Goal: Task Accomplishment & Management: Manage account settings

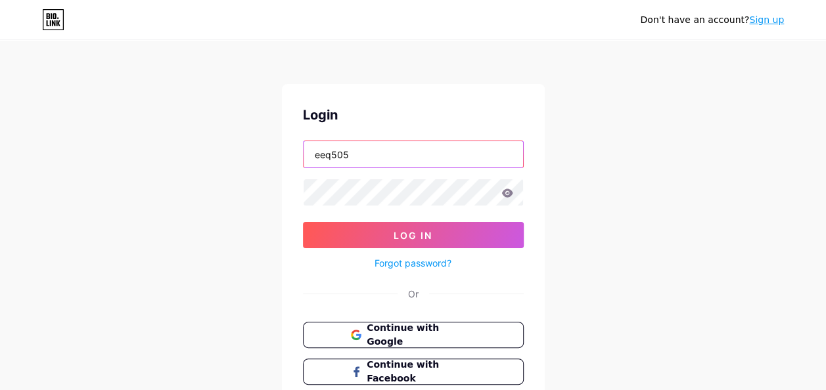
click at [345, 157] on input "eeq505" at bounding box center [412, 154] width 219 height 26
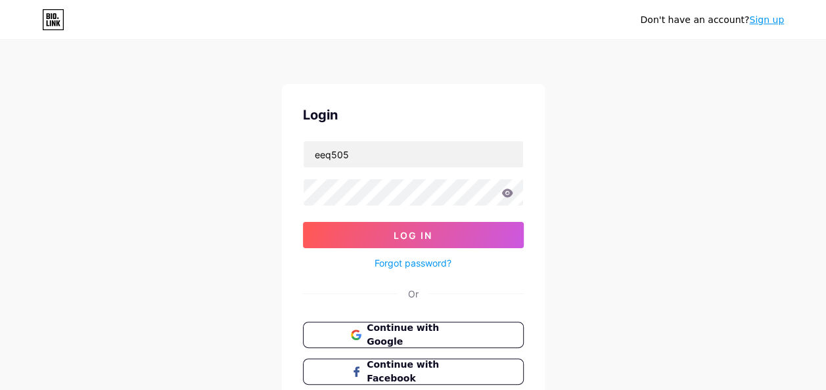
click at [218, 188] on div "Don't have an account? Sign up Login eeq505 Log In Forgot password? Or Continue…" at bounding box center [413, 242] width 826 height 485
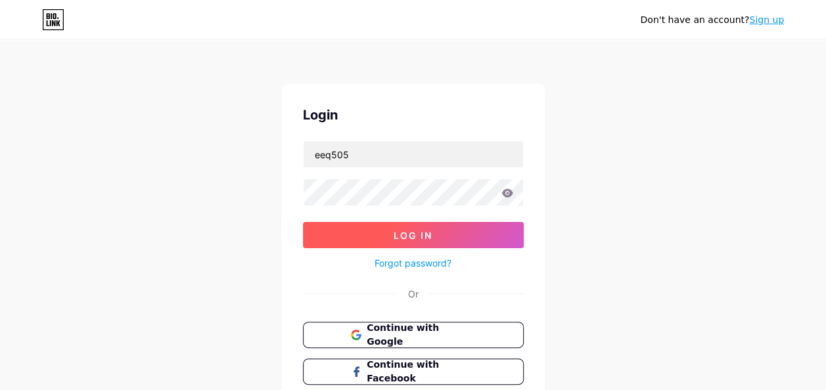
click at [372, 232] on button "Log In" at bounding box center [413, 235] width 221 height 26
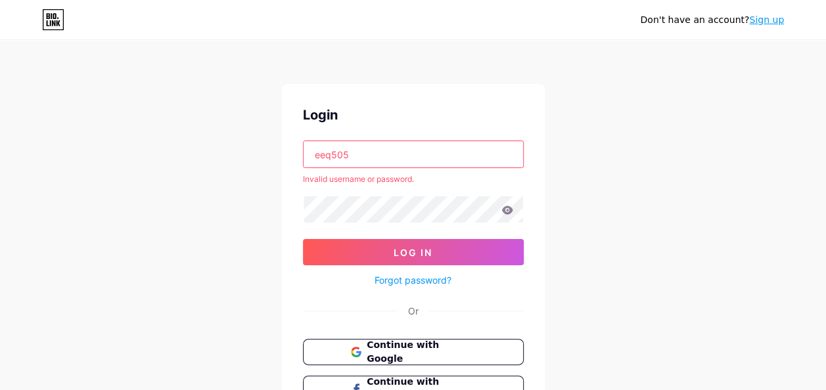
click at [347, 154] on input "eeq505" at bounding box center [412, 154] width 219 height 26
click at [347, 156] on input "eeq505" at bounding box center [412, 154] width 219 height 26
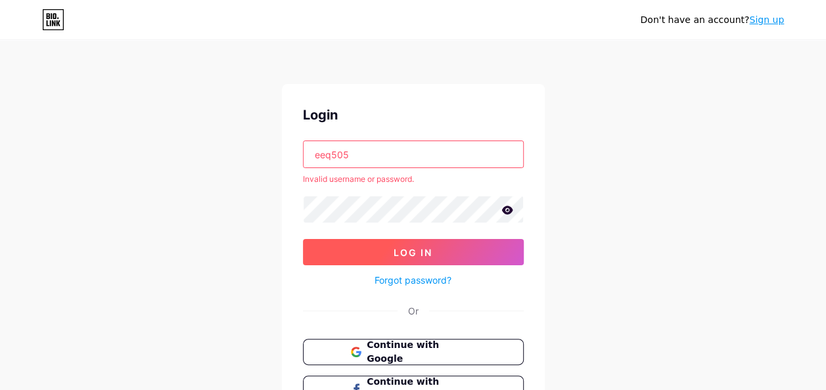
click at [325, 251] on button "Log In" at bounding box center [413, 252] width 221 height 26
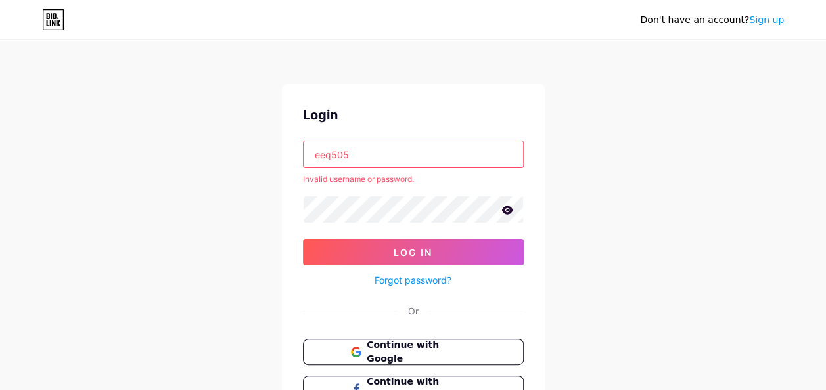
click at [338, 159] on input "eeq505" at bounding box center [412, 154] width 219 height 26
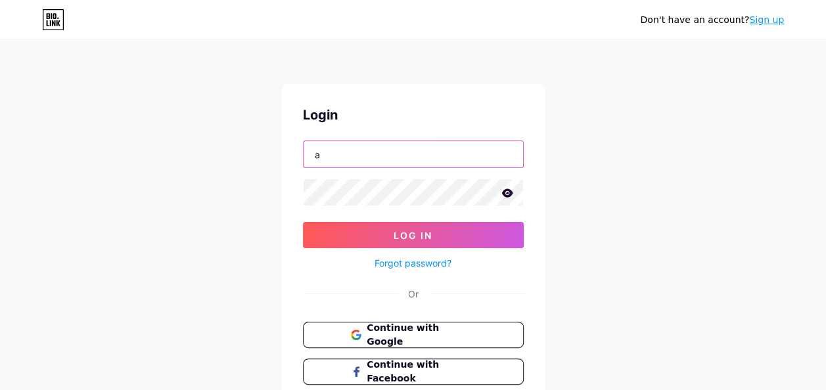
type input "a"
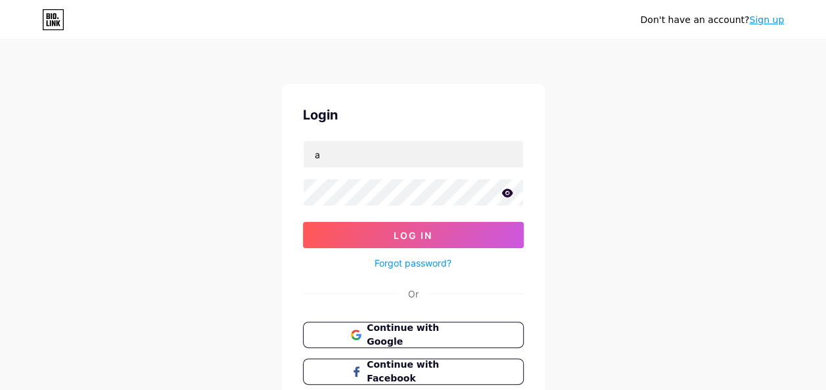
click at [236, 160] on div "Don't have an account? Sign up Login a Log In Forgot password? Or Continue with…" at bounding box center [413, 242] width 826 height 485
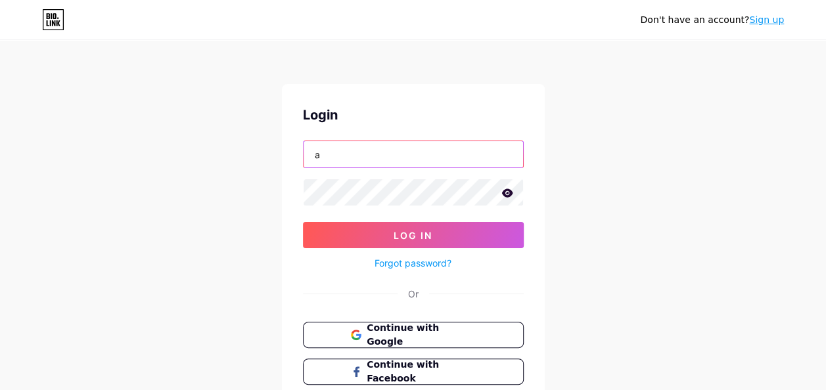
click at [342, 151] on input "a" at bounding box center [412, 154] width 219 height 26
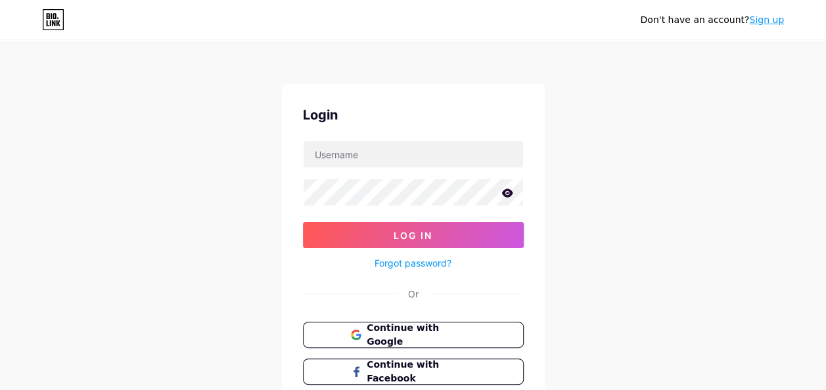
click at [547, 143] on div "Don't have an account? Sign up Login Log In Forgot password? Or Continue with G…" at bounding box center [413, 242] width 826 height 485
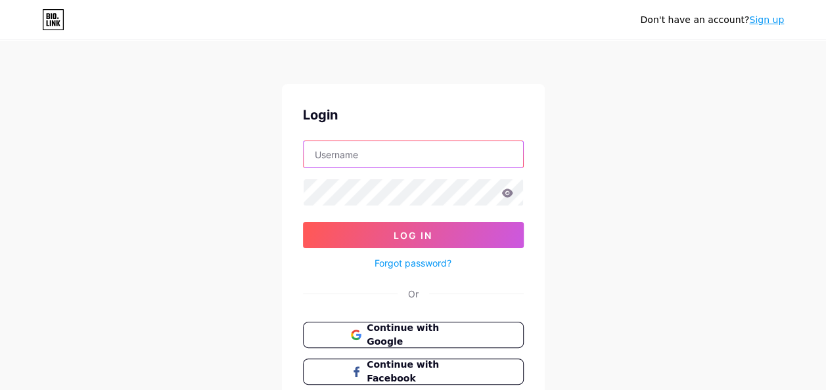
type input "eeq505"
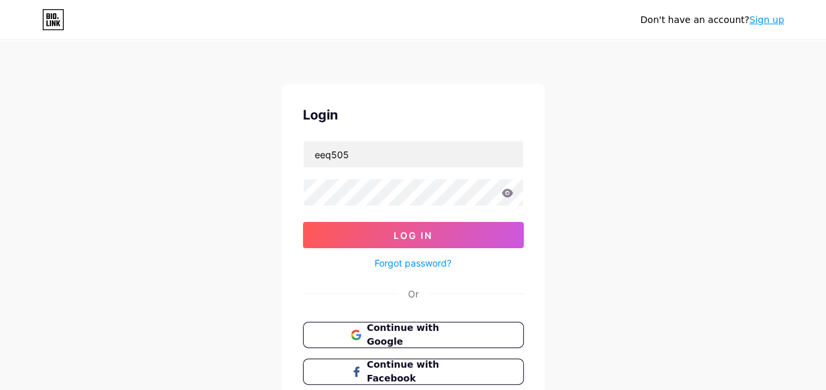
click at [406, 265] on link "Forgot password?" at bounding box center [412, 263] width 77 height 14
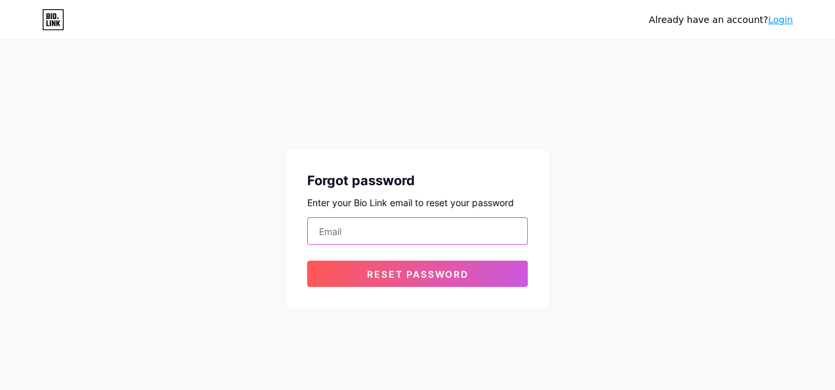
click at [361, 240] on input "email" at bounding box center [417, 231] width 219 height 26
type input "[EMAIL_ADDRESS][DOMAIN_NAME]"
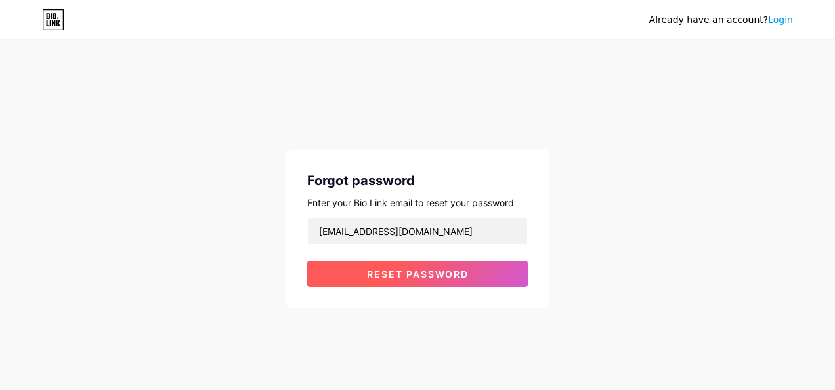
click at [380, 269] on span "Reset password" at bounding box center [418, 274] width 102 height 11
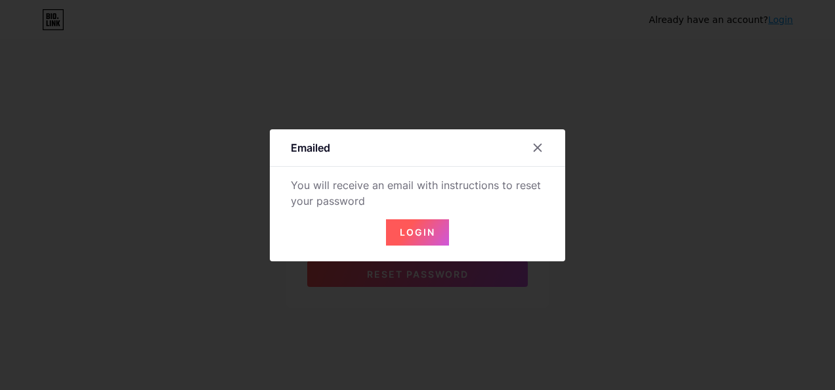
click at [399, 230] on button "Login" at bounding box center [417, 232] width 63 height 26
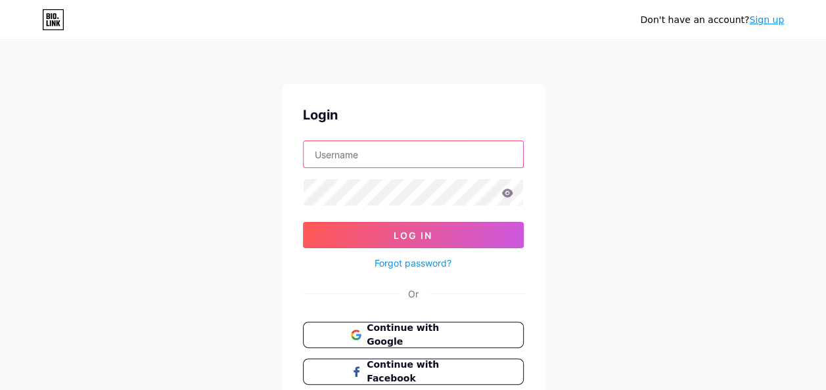
type input "eeq505"
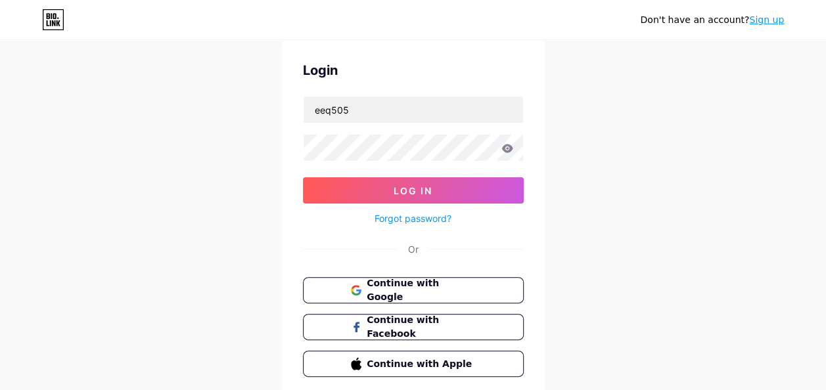
scroll to position [66, 0]
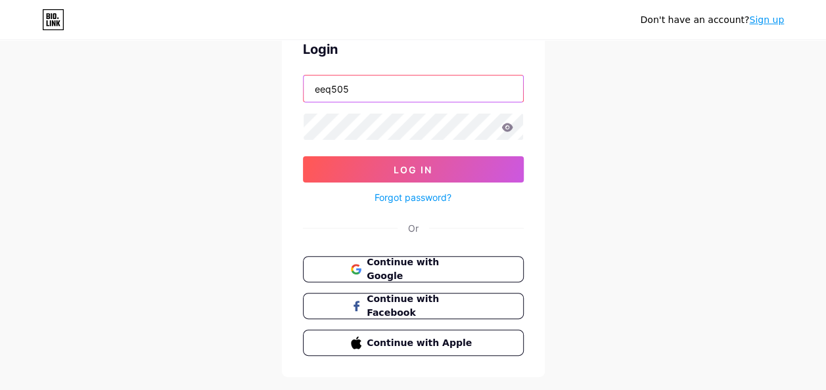
click at [376, 87] on input "eeq505" at bounding box center [412, 89] width 219 height 26
drag, startPoint x: 376, startPoint y: 87, endPoint x: 307, endPoint y: 91, distance: 68.4
click at [307, 91] on input "eeq505" at bounding box center [412, 89] width 219 height 26
click at [503, 129] on icon at bounding box center [506, 127] width 11 height 9
click at [507, 128] on icon at bounding box center [507, 127] width 12 height 9
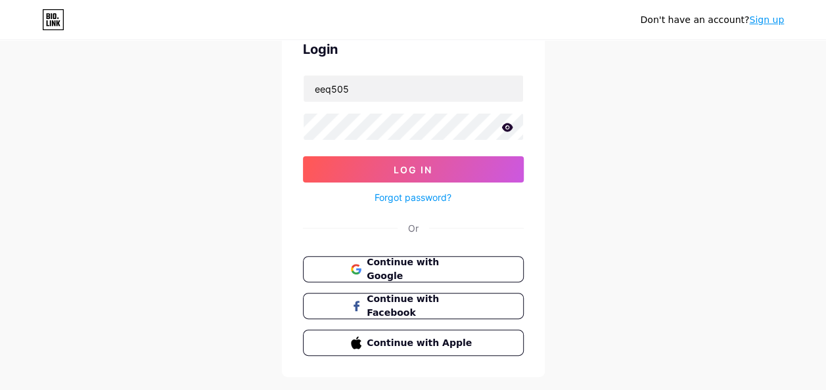
click at [507, 129] on icon at bounding box center [507, 127] width 12 height 9
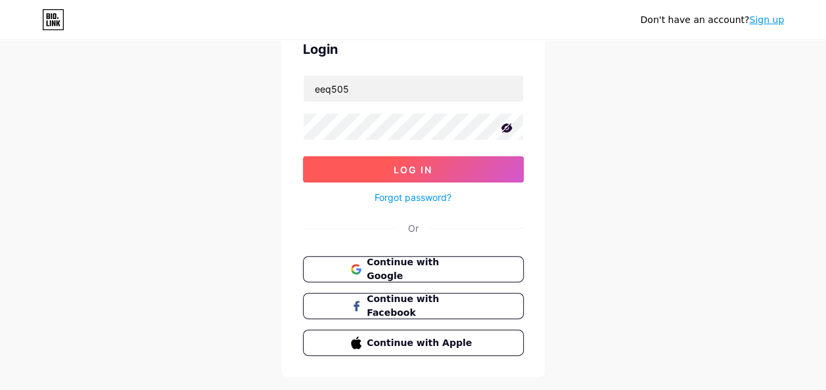
click at [369, 166] on button "Log In" at bounding box center [413, 169] width 221 height 26
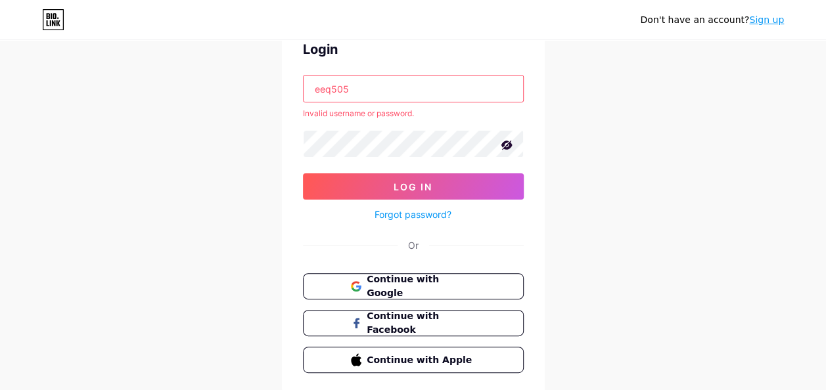
click at [342, 86] on input "eeq505" at bounding box center [412, 89] width 219 height 26
